Goal: Find specific page/section: Find specific page/section

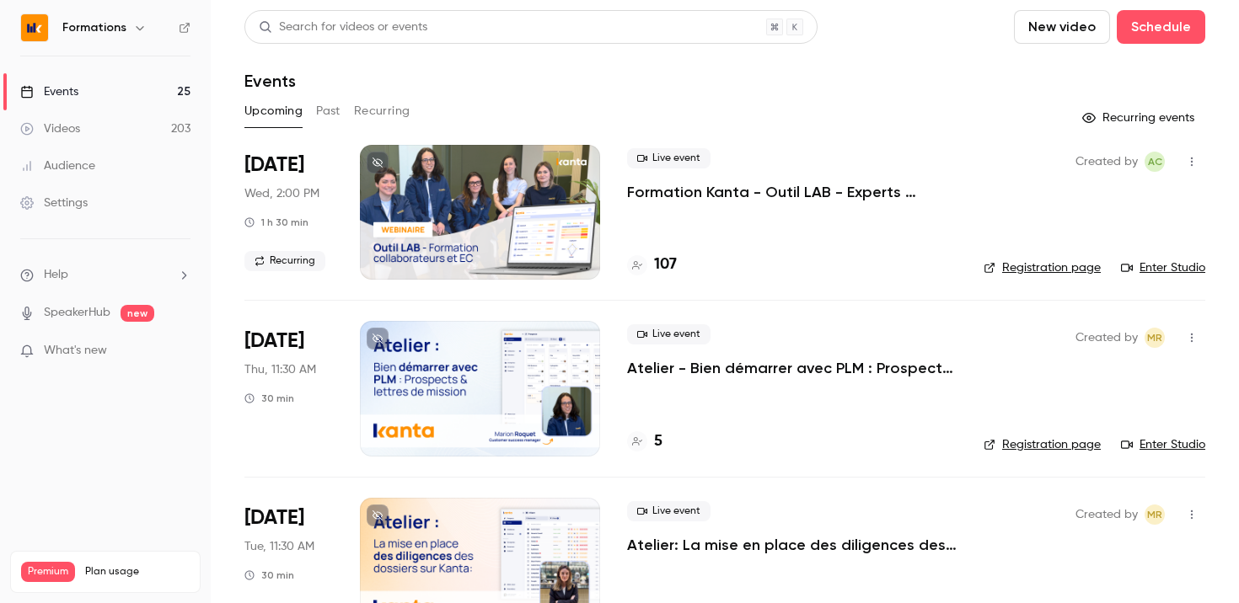
click at [1139, 260] on link "Enter Studio" at bounding box center [1163, 268] width 84 height 17
click at [1123, 265] on link "Enter Studio" at bounding box center [1163, 268] width 84 height 17
click at [944, 116] on div "Upcoming Past Recurring" at bounding box center [724, 111] width 961 height 27
click at [1160, 270] on link "Enter Studio" at bounding box center [1163, 268] width 84 height 17
